Goal: Information Seeking & Learning: Learn about a topic

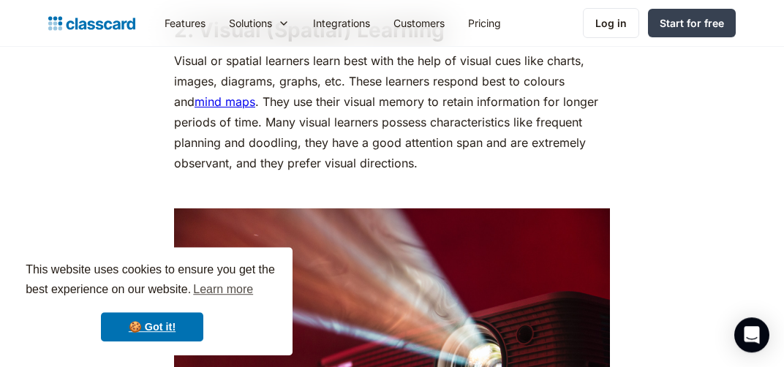
scroll to position [1931, 0]
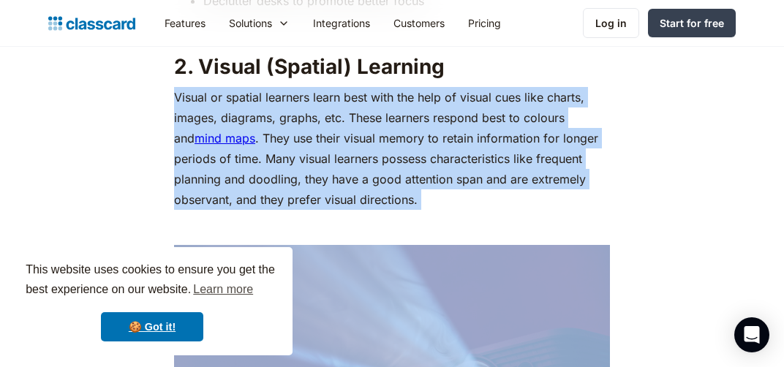
drag, startPoint x: 440, startPoint y: 65, endPoint x: 155, endPoint y: 63, distance: 285.2
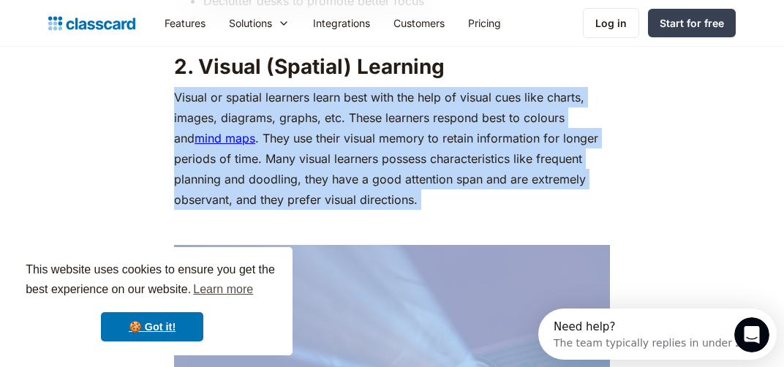
scroll to position [0, 0]
click at [412, 151] on p "Visual or spatial learners learn best with the help of visual cues like charts,…" at bounding box center [392, 148] width 436 height 123
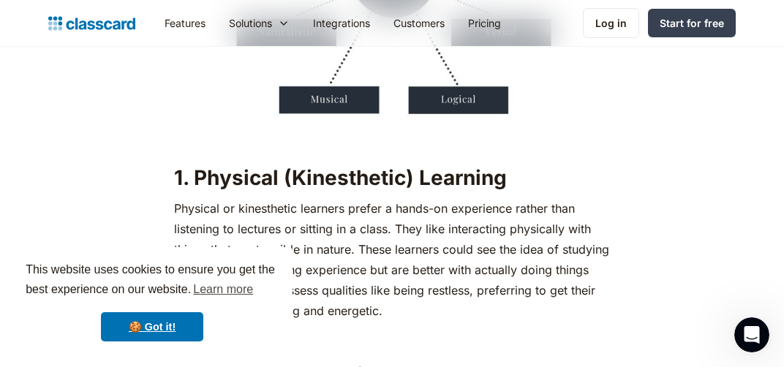
scroll to position [1544, 0]
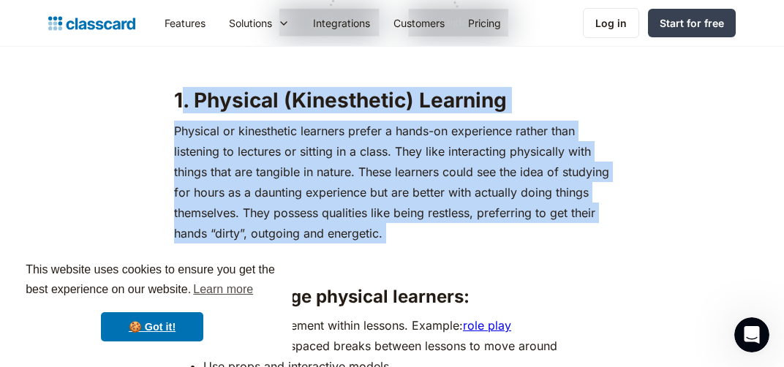
drag, startPoint x: 184, startPoint y: 108, endPoint x: 443, endPoint y: 252, distance: 296.6
copy div ". Physical (Kinesthetic) Learning Physical or kinesthetic learners prefer a han…"
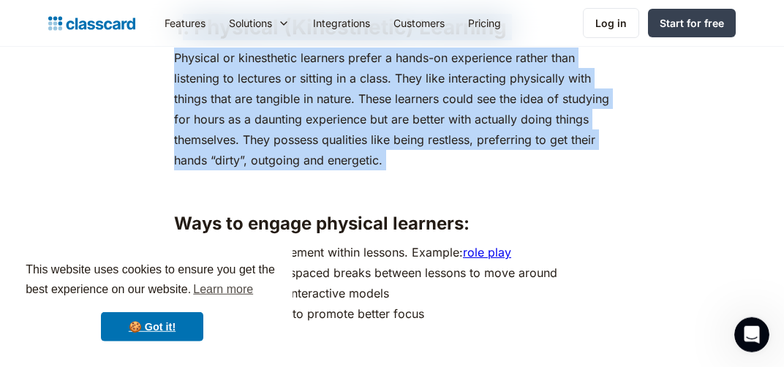
scroll to position [1699, 0]
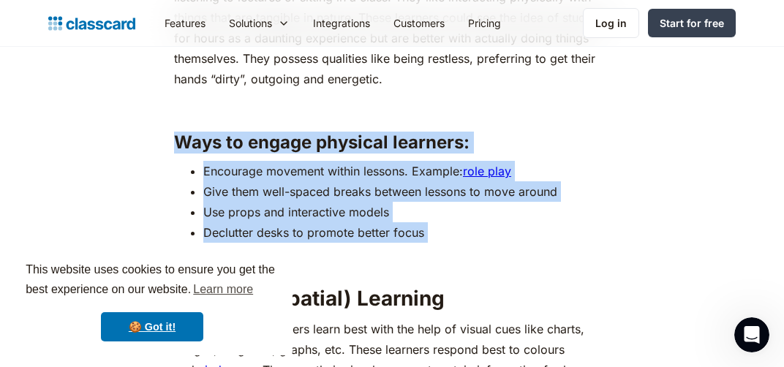
drag, startPoint x: 176, startPoint y: 143, endPoint x: 419, endPoint y: 249, distance: 264.6
copy div "Ways to engage physical learners: Encourage movement within lessons. Example: r…"
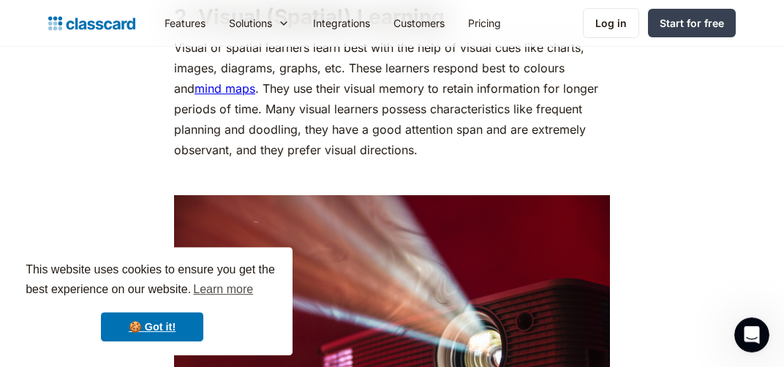
scroll to position [1931, 0]
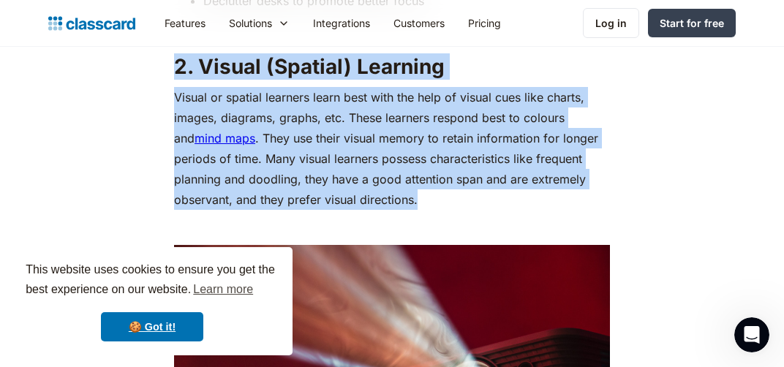
drag, startPoint x: 175, startPoint y: 67, endPoint x: 429, endPoint y: 201, distance: 287.2
copy div "2. Visual (Spatial) Learning Visual or spatial learners learn best with the hel…"
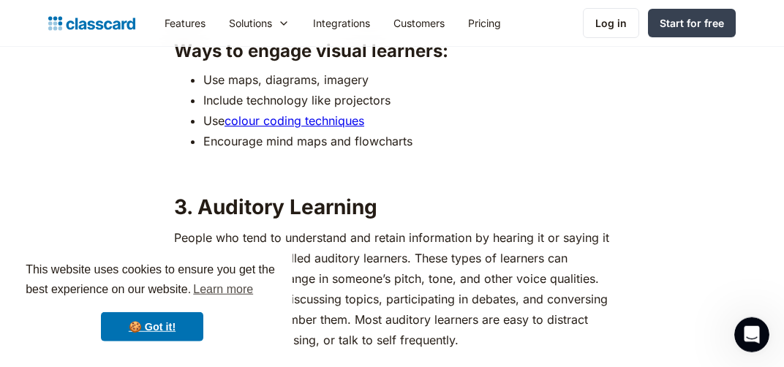
scroll to position [2471, 0]
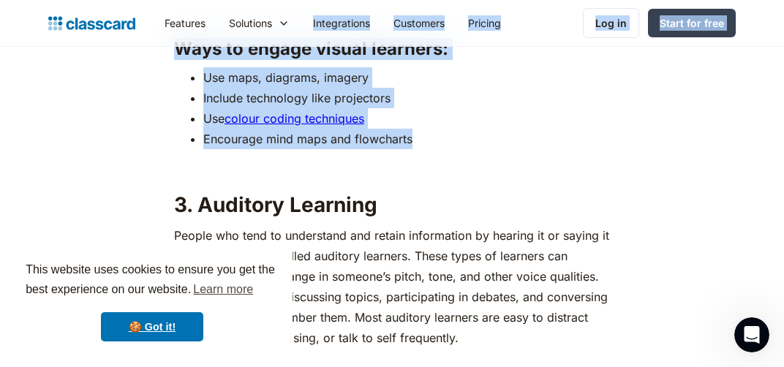
drag, startPoint x: 177, startPoint y: 45, endPoint x: 414, endPoint y: 148, distance: 258.4
copy body "Loremi dolorsi Amet consec Adipi elitse Doeiusmodt Incid utlabo Etdolor magn al…"
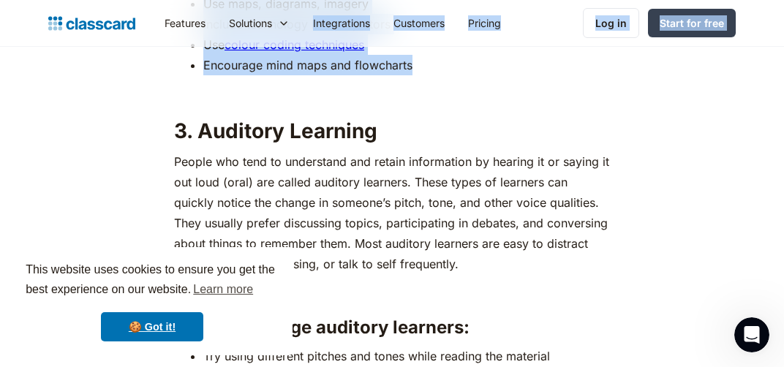
scroll to position [2548, 0]
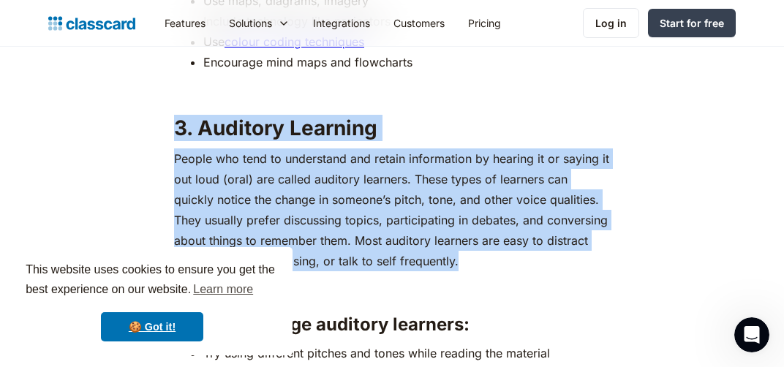
drag, startPoint x: 180, startPoint y: 130, endPoint x: 459, endPoint y: 272, distance: 313.3
copy div "3. Auditory Learning People who tend to understand and retain information by he…"
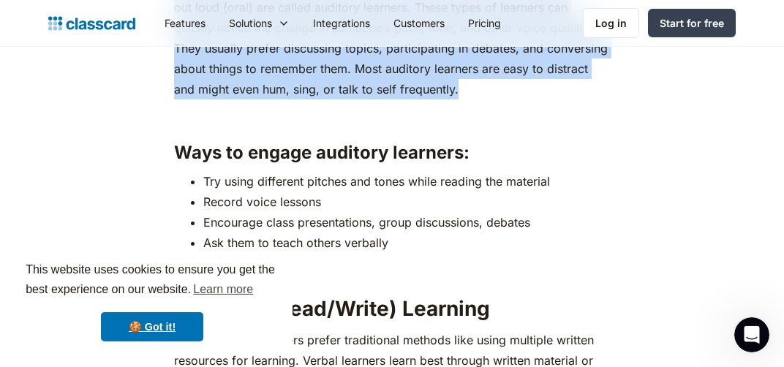
scroll to position [2703, 0]
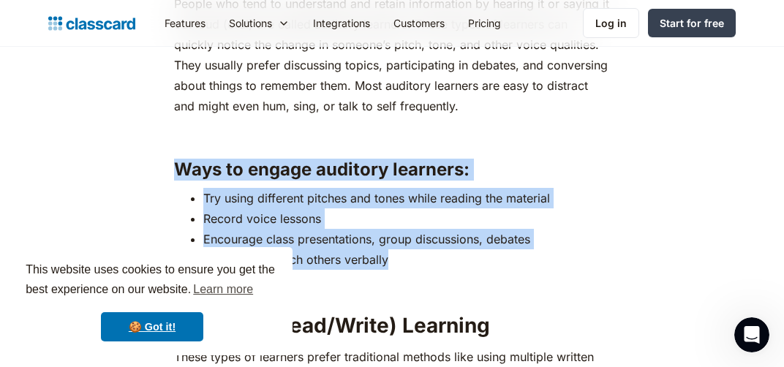
drag, startPoint x: 178, startPoint y: 171, endPoint x: 393, endPoint y: 270, distance: 236.6
copy div "Ways to engage auditory learners: Try using different pitches and tones while r…"
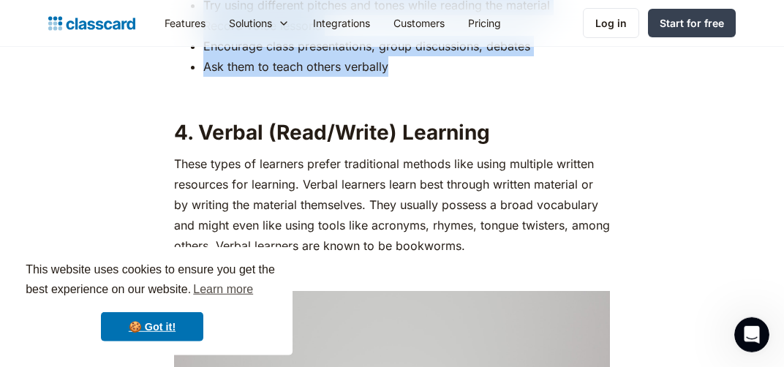
scroll to position [2934, 0]
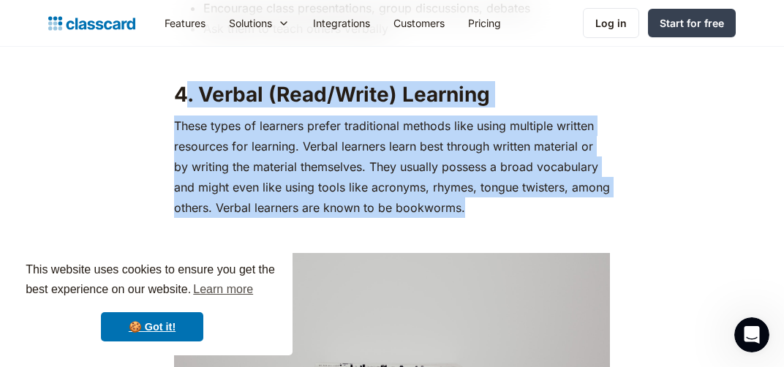
drag, startPoint x: 181, startPoint y: 93, endPoint x: 486, endPoint y: 214, distance: 327.3
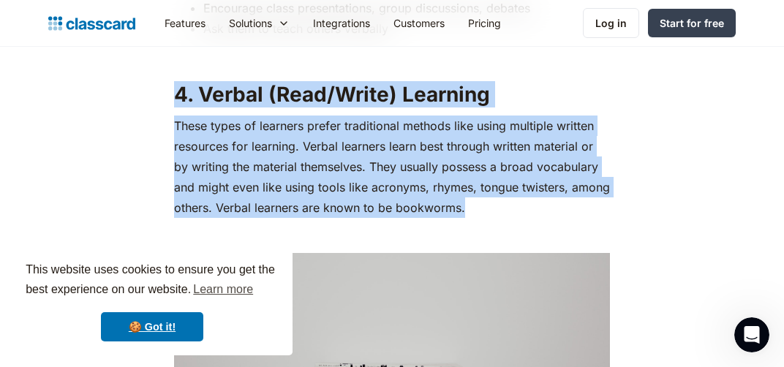
drag, startPoint x: 179, startPoint y: 98, endPoint x: 465, endPoint y: 216, distance: 309.5
copy div "4. Verbal (Read/Write) Learning These types of learners prefer traditional meth…"
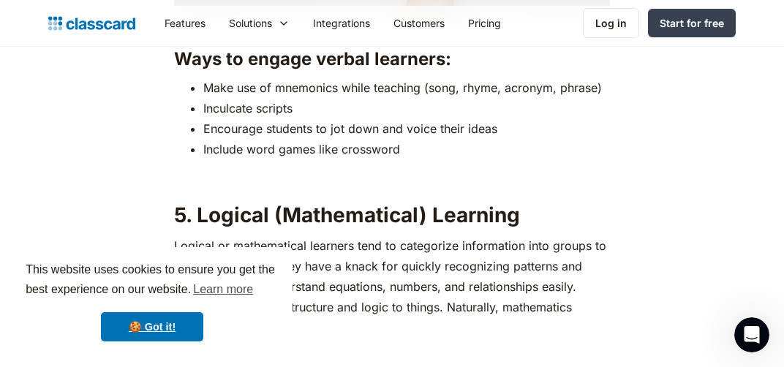
scroll to position [3475, 0]
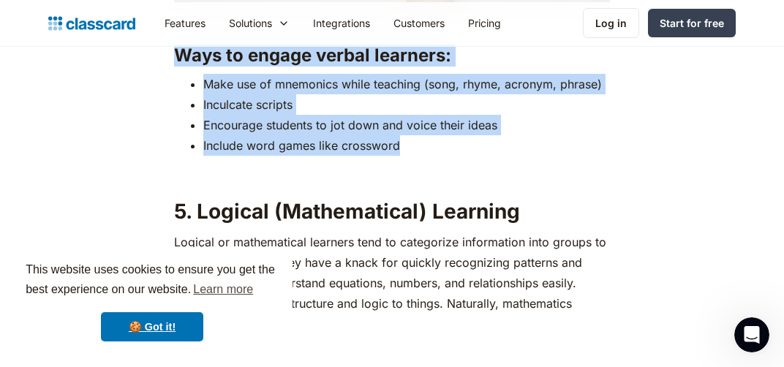
drag, startPoint x: 176, startPoint y: 56, endPoint x: 409, endPoint y: 162, distance: 256.0
click at [409, 162] on div "If you have been a part of the education sector, you probably already know how …" at bounding box center [392, 327] width 436 height 6015
copy div "Ways to engage verbal learners: Make use of mnemonics while teaching (song, rhy…"
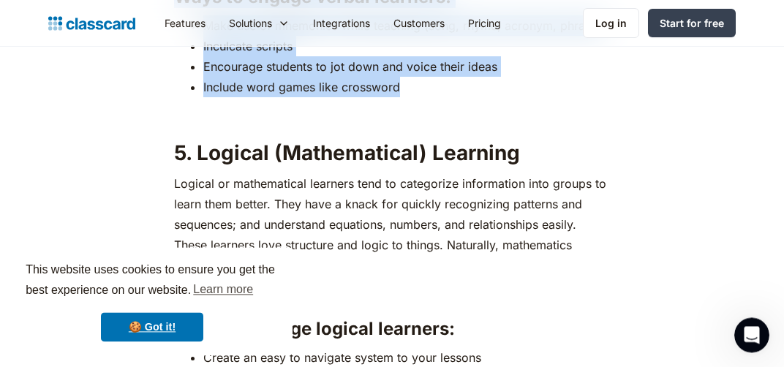
scroll to position [3629, 0]
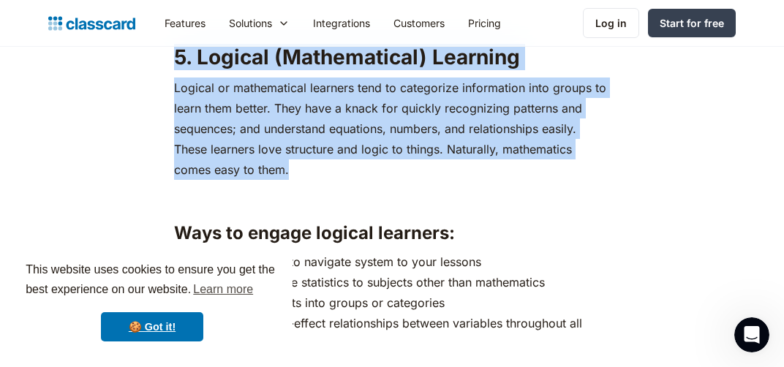
drag, startPoint x: 177, startPoint y: 65, endPoint x: 291, endPoint y: 176, distance: 158.8
click at [291, 176] on div "If you have been a part of the education sector, you probably already know how …" at bounding box center [392, 172] width 436 height 6015
click at [312, 180] on p "Logical or mathematical learners tend to categorize information into groups to …" at bounding box center [392, 129] width 436 height 102
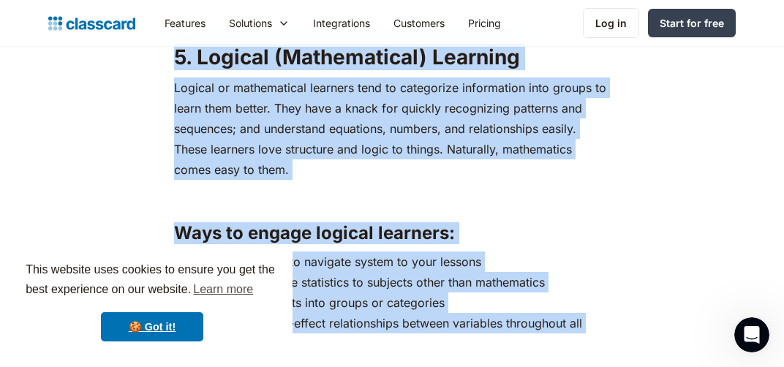
drag, startPoint x: 178, startPoint y: 60, endPoint x: 595, endPoint y: 344, distance: 503.6
click at [597, 348] on div "If you have been a part of the education sector, you probably already know how …" at bounding box center [392, 172] width 436 height 6015
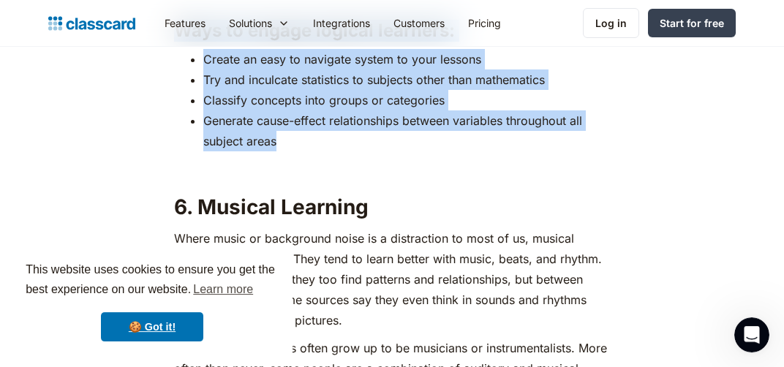
scroll to position [3861, 0]
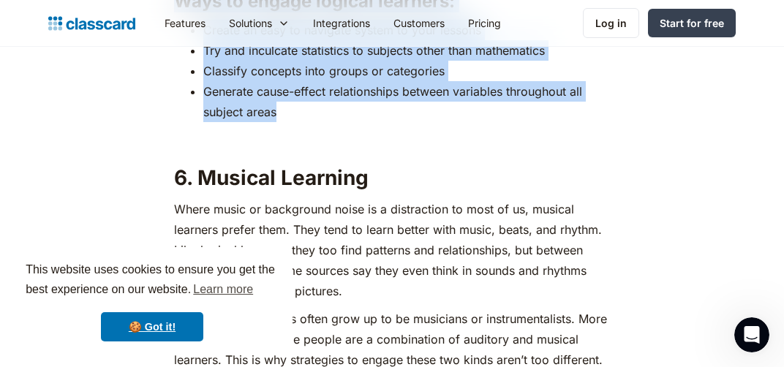
copy div "5. Logical (Mathematical) Learning Logical or mathematical learners tend to cat…"
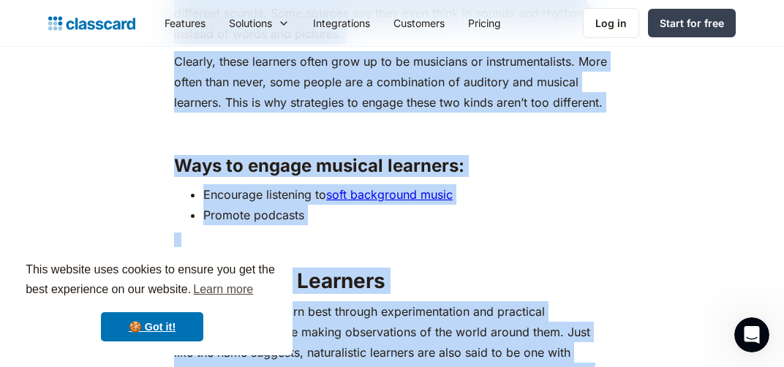
scroll to position [4130, 0]
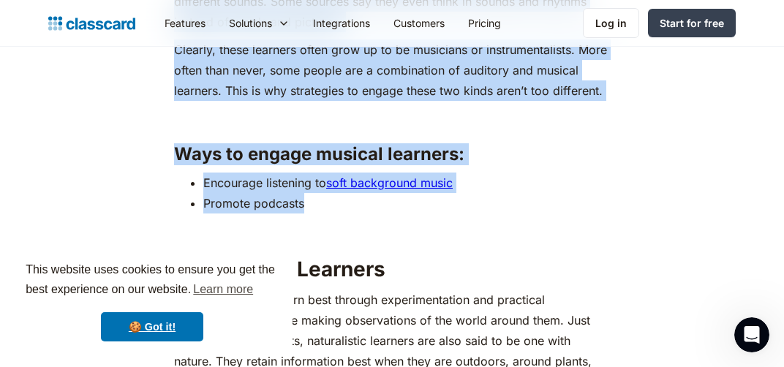
drag, startPoint x: 179, startPoint y: 108, endPoint x: 498, endPoint y: 218, distance: 337.4
copy div "6. Musical Learning Where music or background noise is a distraction to most of…"
